Goal: Information Seeking & Learning: Check status

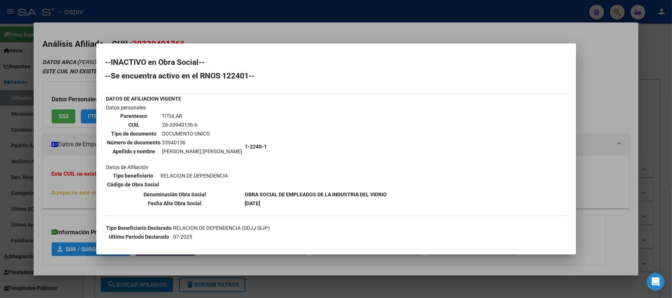
click at [151, 18] on div at bounding box center [336, 149] width 672 height 298
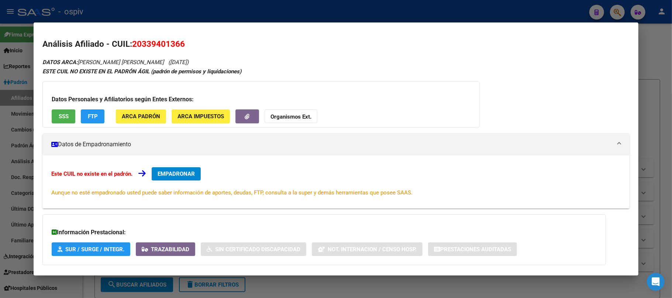
click at [150, 15] on div at bounding box center [336, 149] width 672 height 298
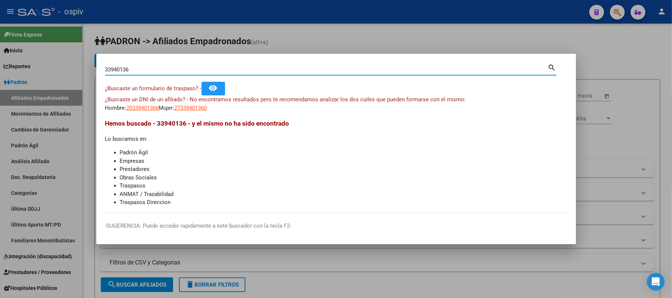
drag, startPoint x: 134, startPoint y: 69, endPoint x: 61, endPoint y: 62, distance: 73.0
click at [61, 62] on div "33940136 Buscar (apellido, dni, cuil, nro traspaso, cuit, obra social) search ¿…" at bounding box center [336, 149] width 672 height 298
paste input "41.244.274"
click at [124, 69] on input "41.244.274" at bounding box center [326, 69] width 443 height 7
click at [113, 69] on input "41.244274" at bounding box center [326, 69] width 443 height 7
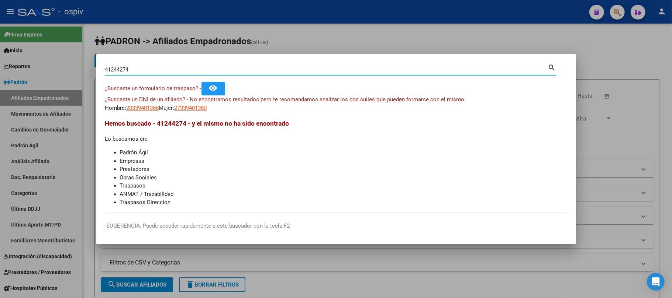
type input "41244274"
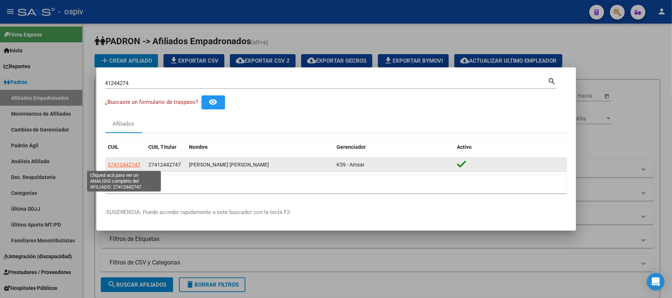
click at [131, 163] on span "27412442747" at bounding box center [124, 165] width 32 height 6
type textarea "27412442747"
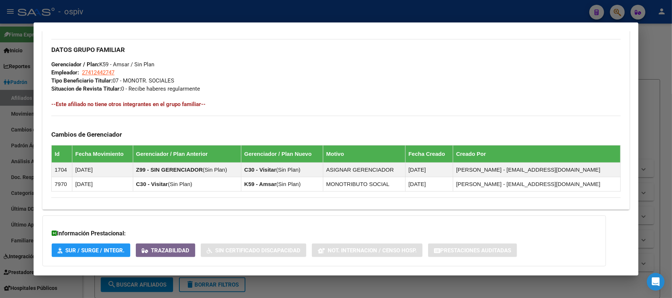
scroll to position [386, 0]
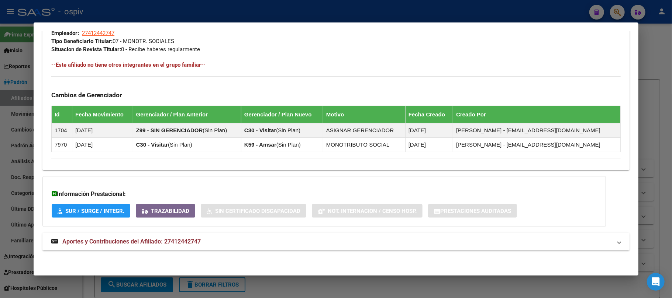
click at [145, 241] on span "Aportes y Contribuciones del Afiliado: 27412442747" at bounding box center [131, 241] width 138 height 7
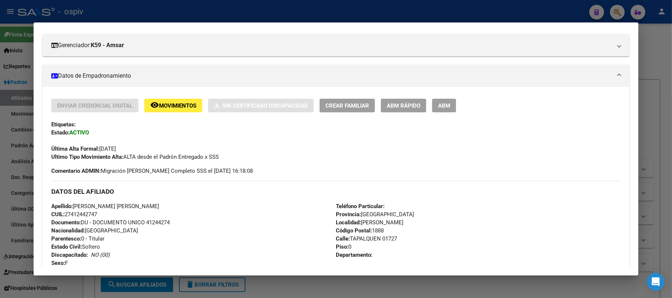
scroll to position [0, 0]
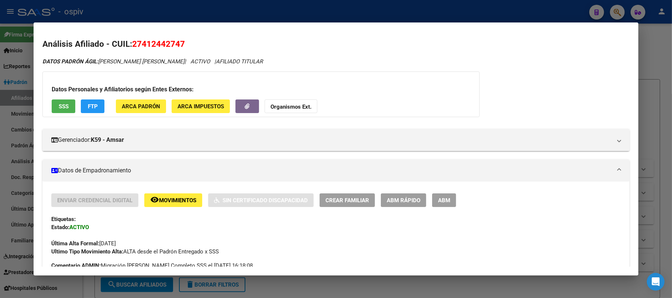
click at [61, 105] on span "SSS" at bounding box center [64, 106] width 10 height 7
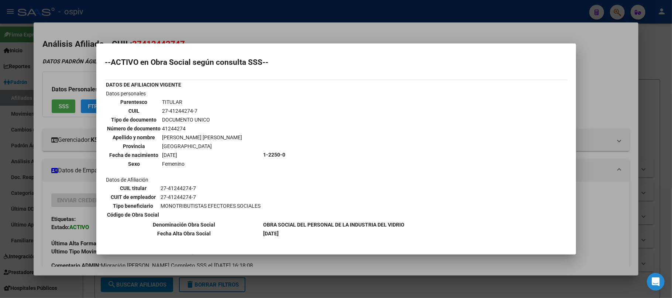
click at [252, 20] on div at bounding box center [336, 149] width 672 height 298
